Goal: Transaction & Acquisition: Purchase product/service

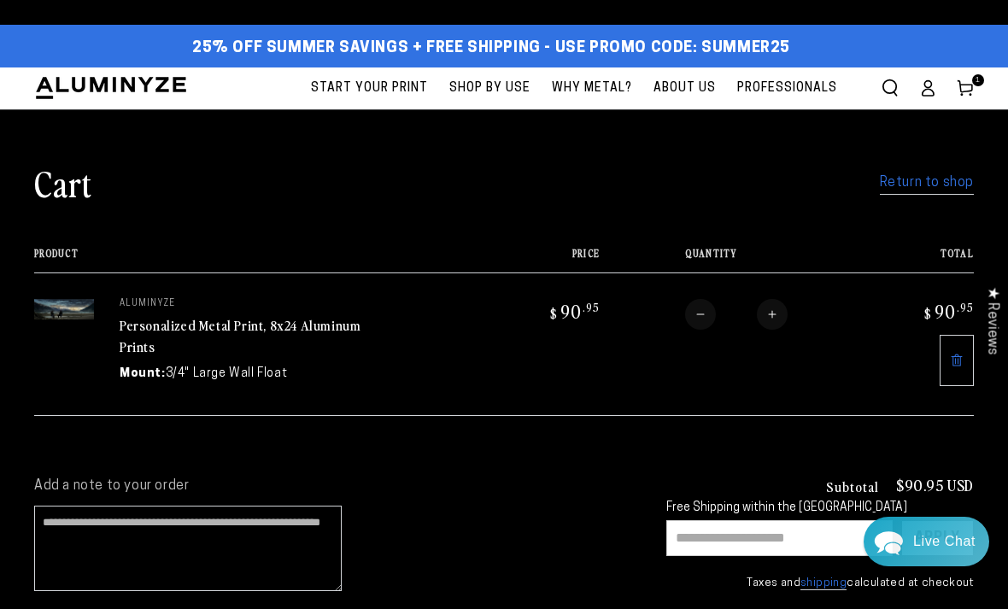
click at [937, 187] on link "Return to shop" at bounding box center [927, 183] width 94 height 25
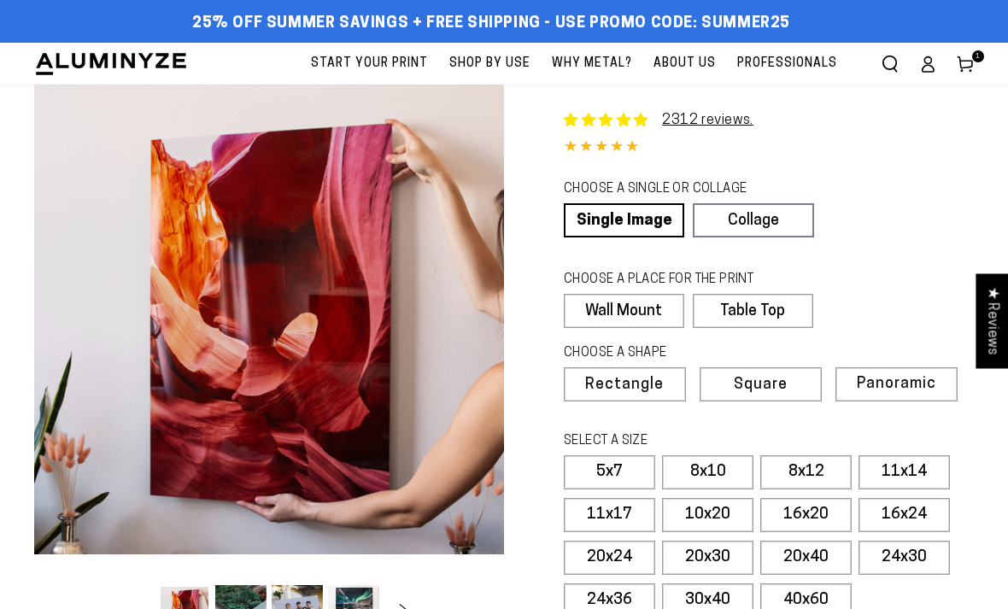
select select "**********"
click at [630, 226] on link "Single Image" at bounding box center [624, 220] width 120 height 34
click at [635, 311] on label "Wall Mount" at bounding box center [624, 311] width 120 height 34
click at [640, 303] on label "Wall Mount" at bounding box center [624, 311] width 120 height 34
click at [889, 381] on span "Panoramic" at bounding box center [896, 384] width 79 height 16
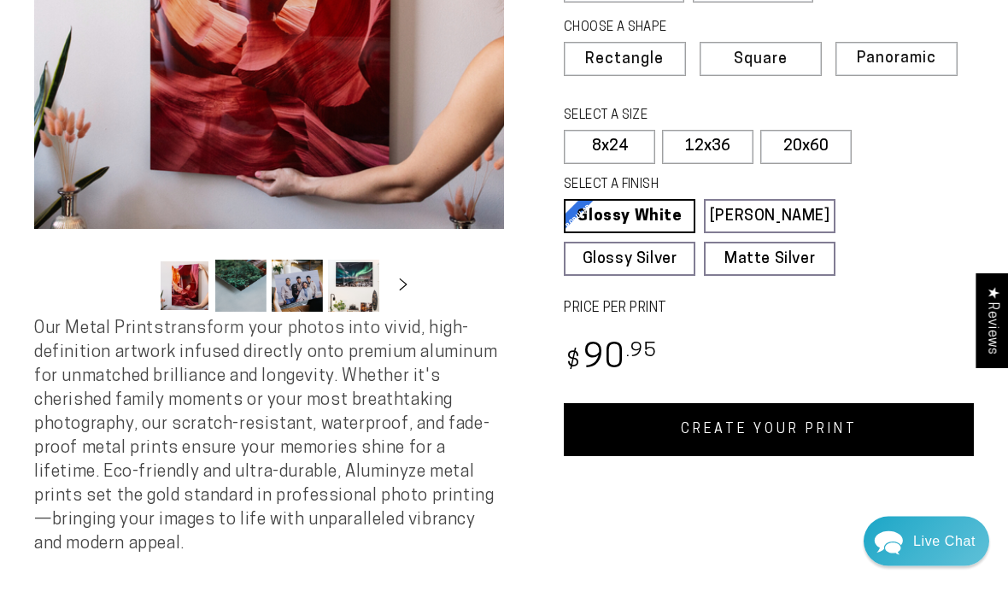
scroll to position [326, 0]
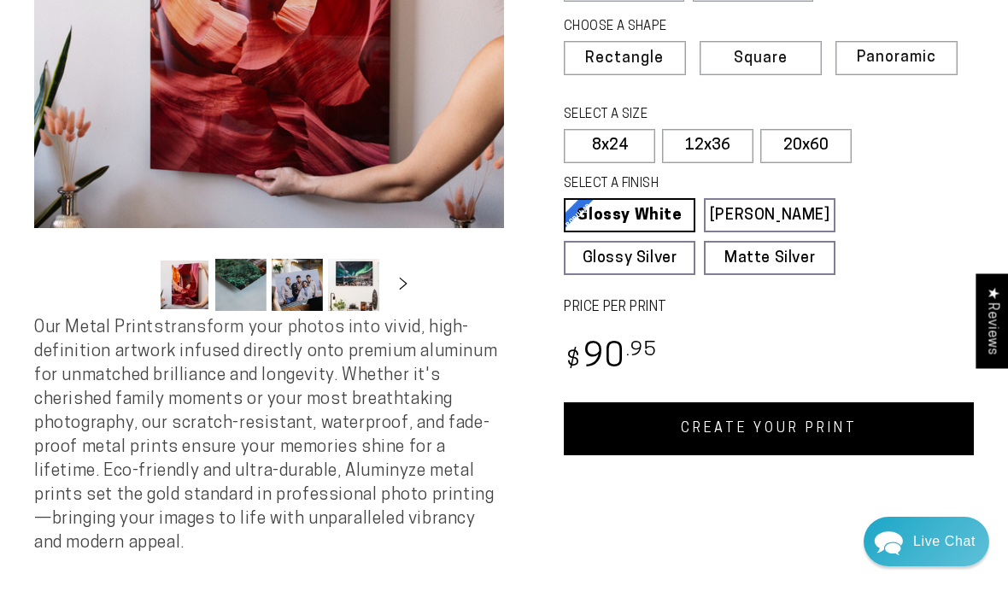
click at [747, 423] on link "CREATE YOUR PRINT" at bounding box center [769, 428] width 410 height 53
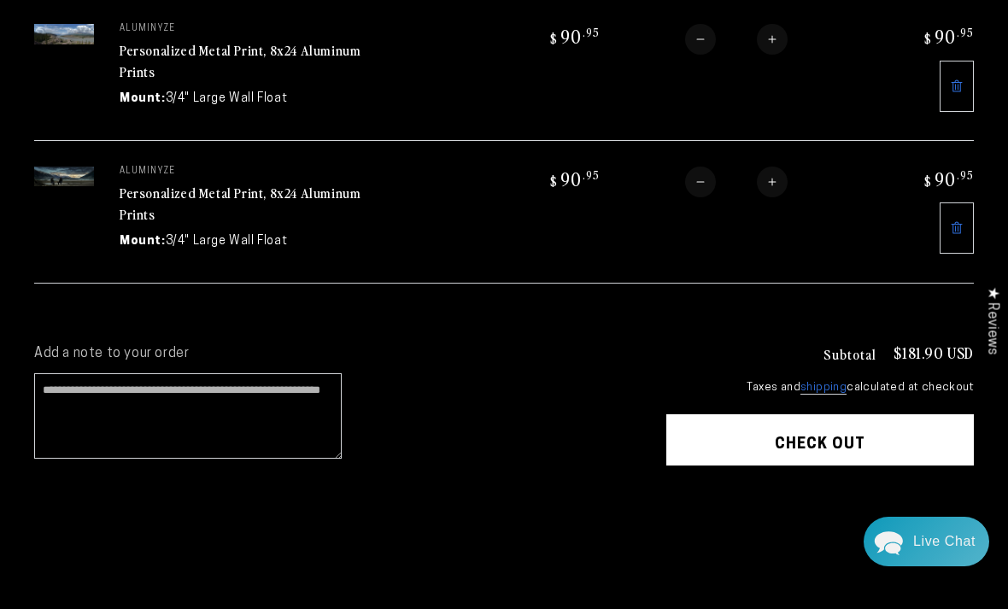
scroll to position [268, 0]
